Goal: Task Accomplishment & Management: Manage account settings

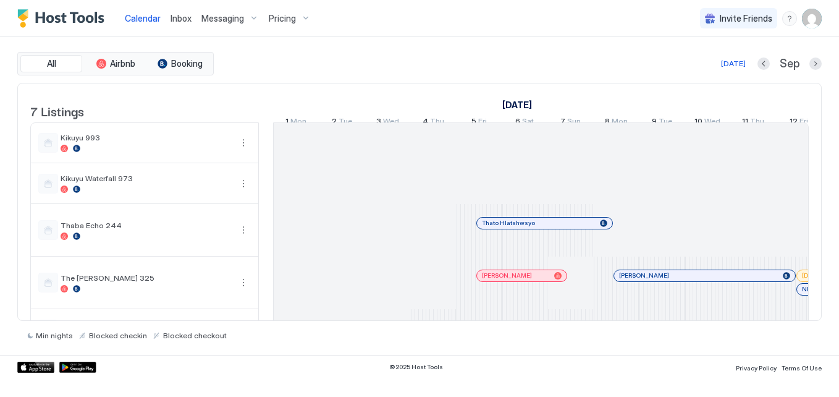
scroll to position [0, 686]
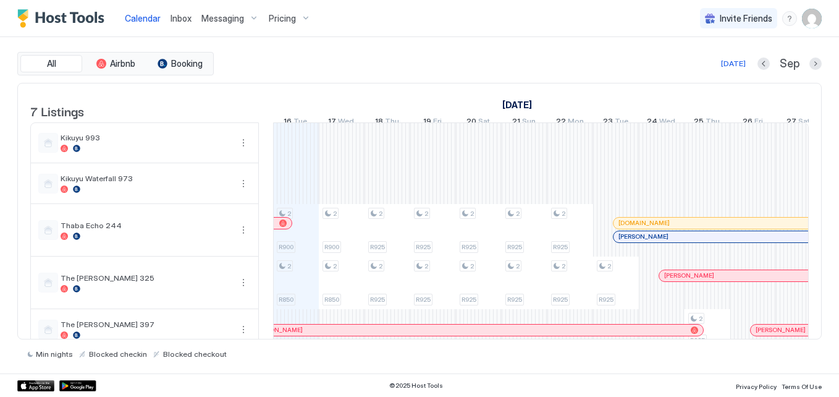
click at [217, 18] on span "Messaging" at bounding box center [222, 18] width 43 height 11
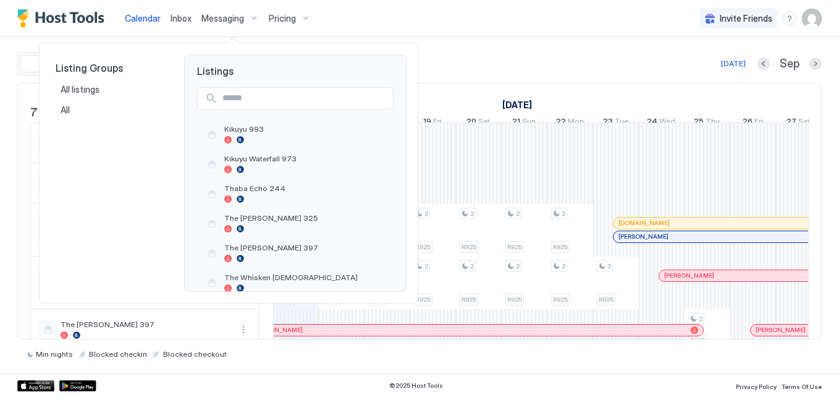
scroll to position [48, 0]
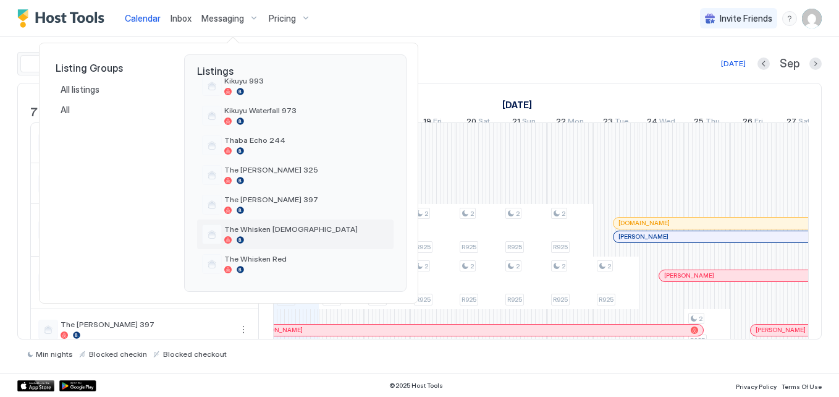
click at [291, 230] on span "The Whisken [DEMOGRAPHIC_DATA]" at bounding box center [306, 228] width 164 height 9
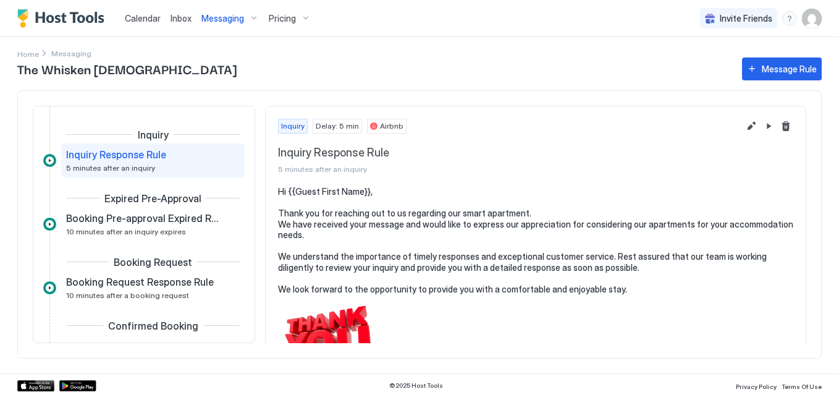
click at [245, 272] on div "Inquiry Inquiry Response Rule 5 minutes after an inquiry Expired Pre-Approval B…" at bounding box center [144, 224] width 222 height 237
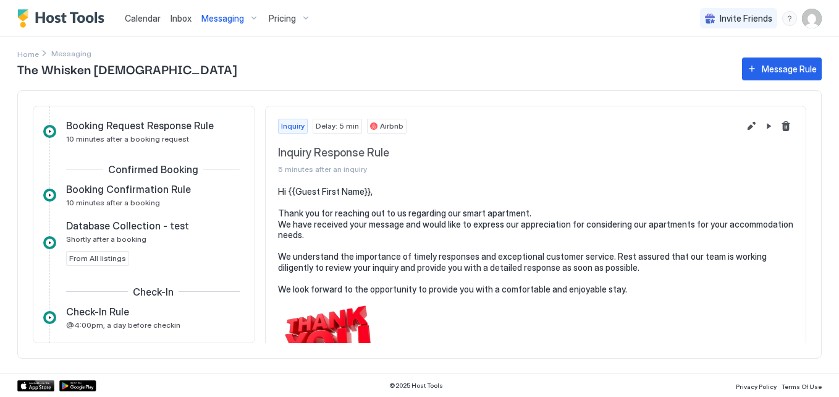
scroll to position [189, 0]
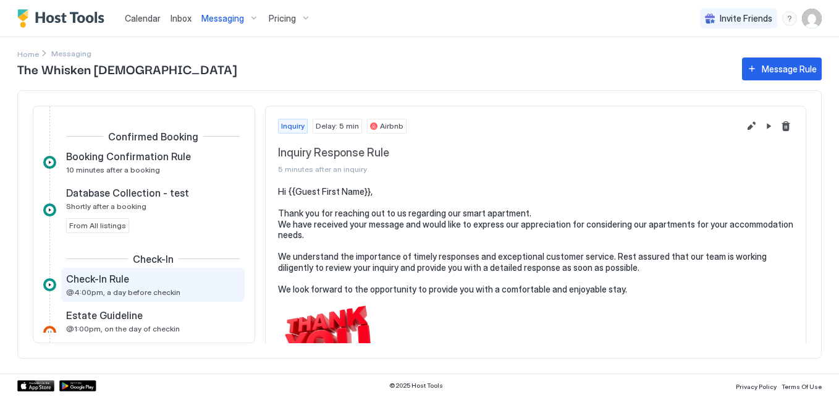
click at [155, 290] on span "@4:00pm, a day before checkin" at bounding box center [123, 291] width 114 height 9
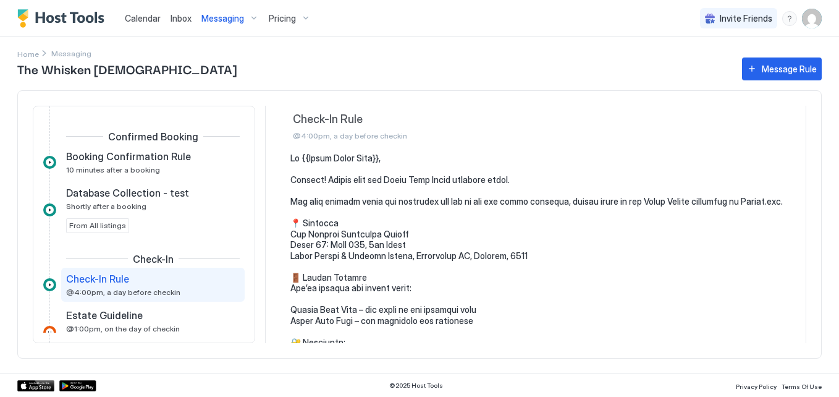
scroll to position [62, 0]
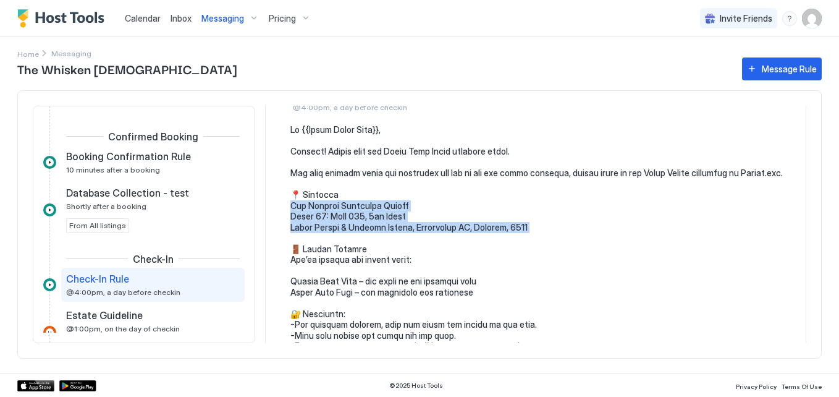
drag, startPoint x: 288, startPoint y: 216, endPoint x: 524, endPoint y: 246, distance: 237.9
click at [524, 246] on div at bounding box center [535, 339] width 515 height 430
drag, startPoint x: 524, startPoint y: 246, endPoint x: 318, endPoint y: 229, distance: 207.0
copy pre "he Whisken Lifestyle Estate Block 26: [GEOGRAPHIC_DATA][PERSON_NAME], 1684"
click at [138, 27] on div "Calendar" at bounding box center [143, 18] width 46 height 23
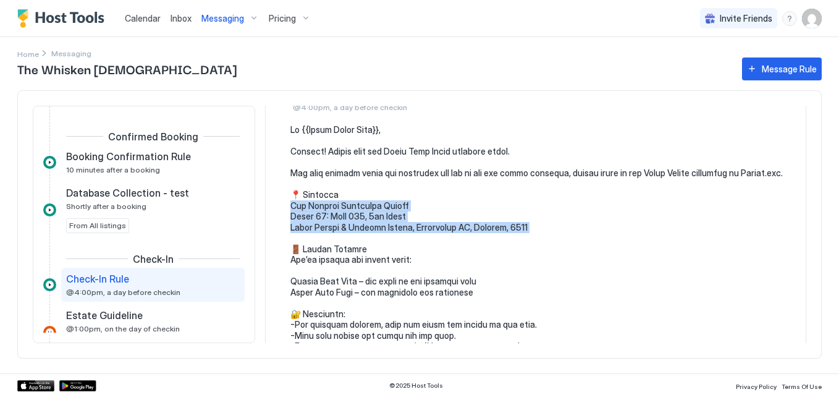
click at [139, 23] on span "Calendar" at bounding box center [143, 18] width 36 height 10
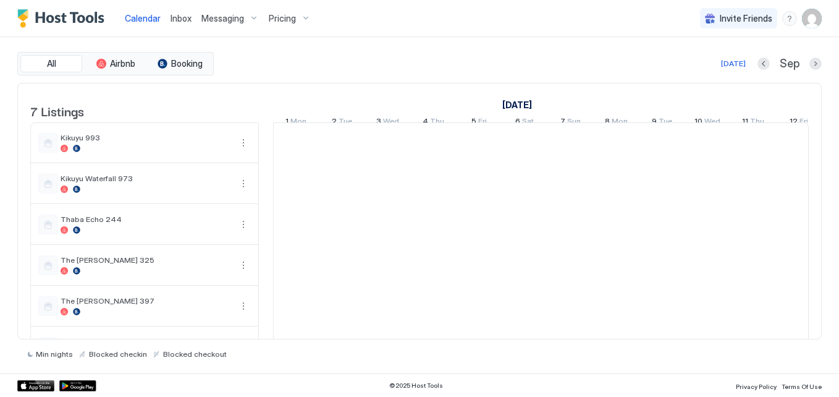
scroll to position [0, 686]
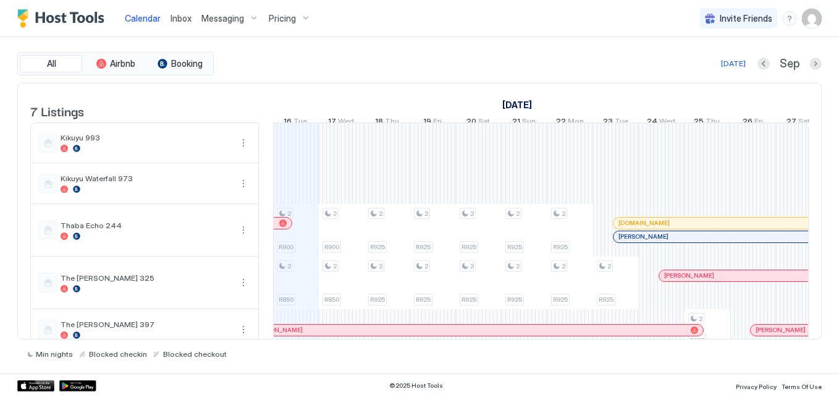
drag, startPoint x: 490, startPoint y: 335, endPoint x: 692, endPoint y: 46, distance: 352.6
click at [692, 46] on div "All Airbnb Booking [DATE] [DATE] Listings [DATE] [DATE] 1 Mon 2 Tue 3 Wed 4 Thu…" at bounding box center [419, 205] width 804 height 336
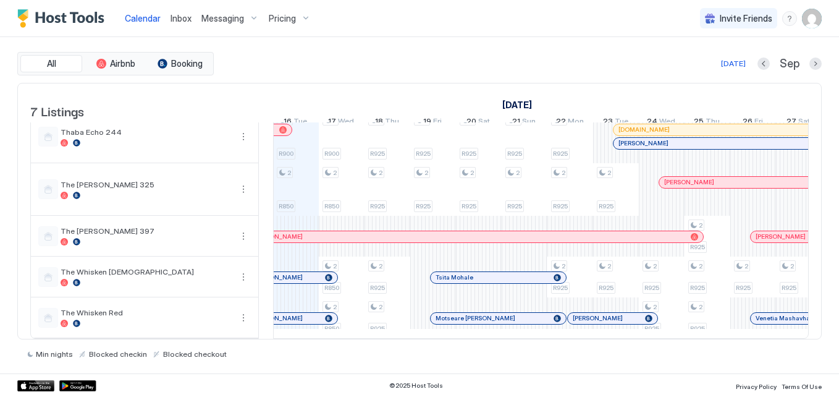
scroll to position [111, 0]
click at [625, 232] on div at bounding box center [625, 237] width 10 height 10
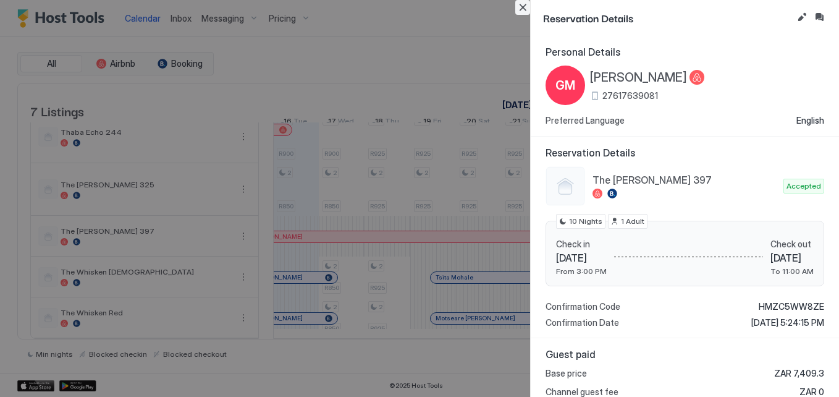
click at [518, 10] on button "Close" at bounding box center [522, 7] width 15 height 15
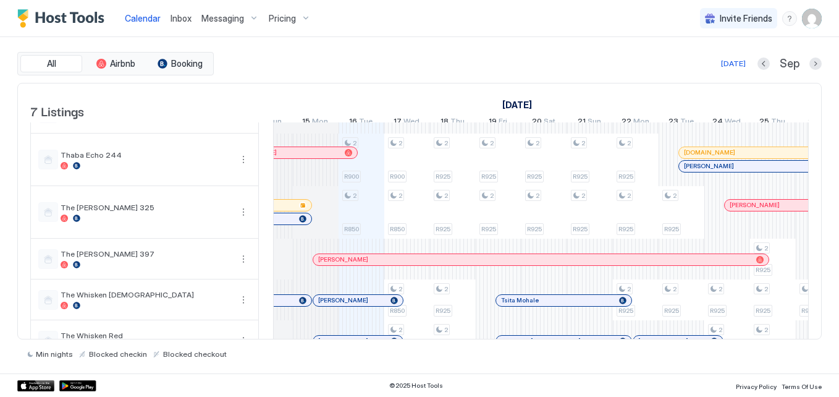
scroll to position [75, 0]
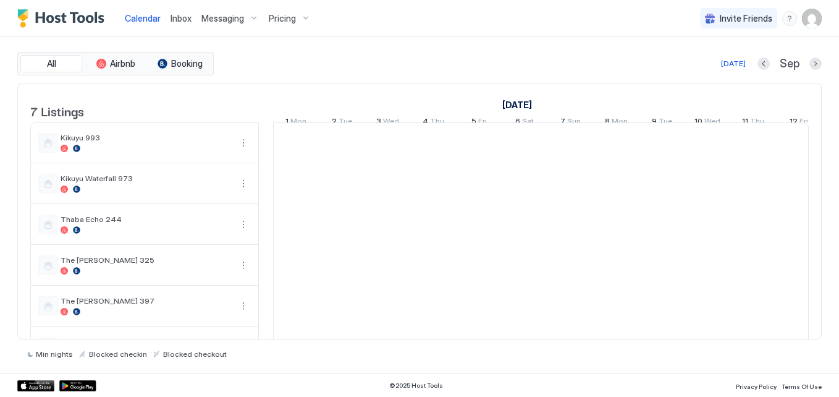
scroll to position [0, 686]
click at [447, 40] on div "All Airbnb Booking Today Sep 7 Listings September 2025 October 2025 1 Mon 2 Tue…" at bounding box center [419, 205] width 804 height 336
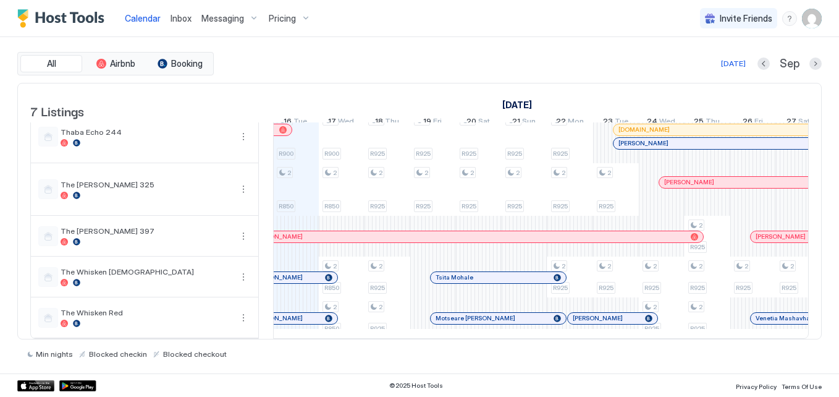
scroll to position [111, 0]
